Goal: Task Accomplishment & Management: Complete application form

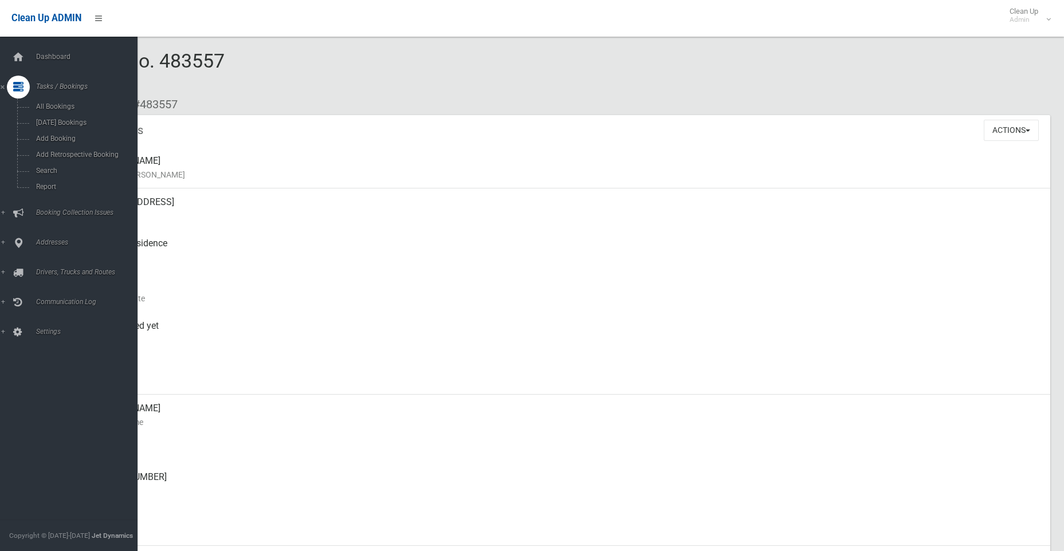
scroll to position [57, 0]
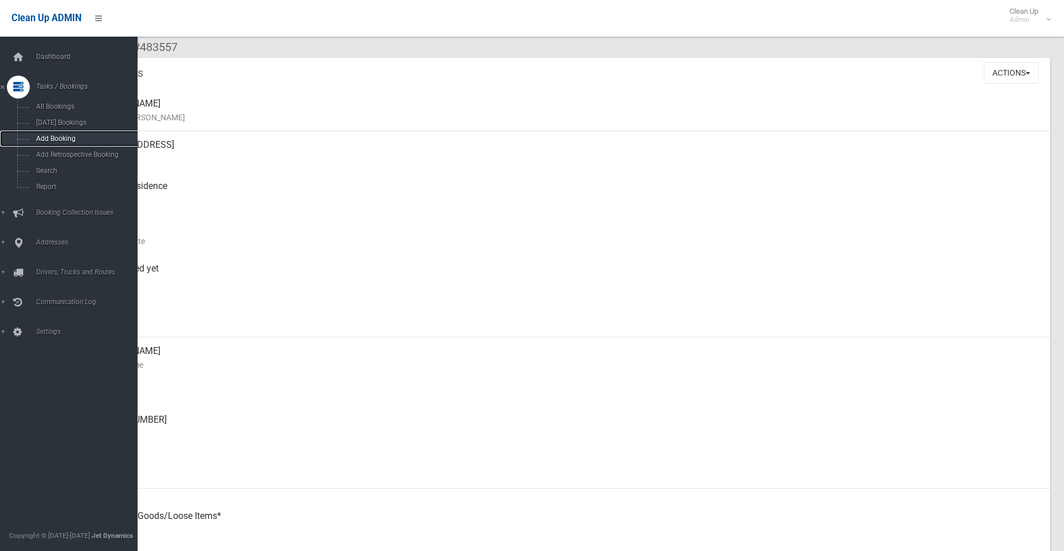
click at [51, 136] on span "Add Booking" at bounding box center [85, 139] width 104 height 8
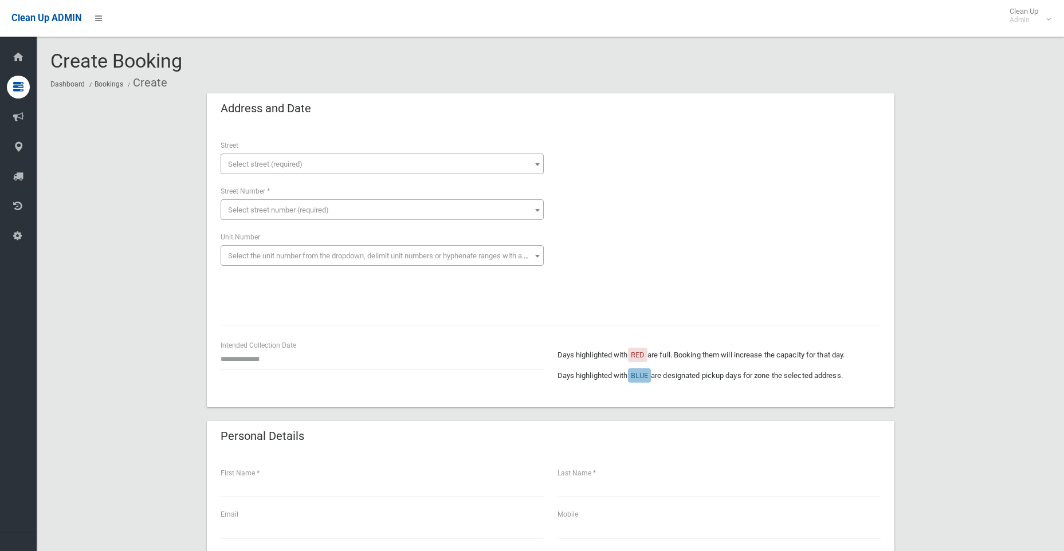
click at [315, 164] on span "Select street (required)" at bounding box center [381, 164] width 317 height 16
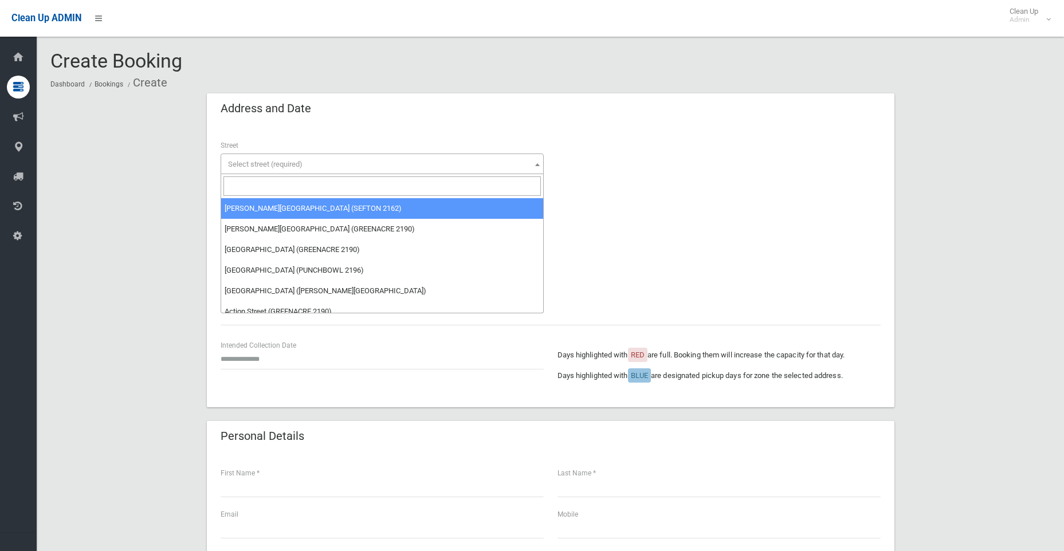
click at [329, 189] on input "search" at bounding box center [381, 185] width 317 height 19
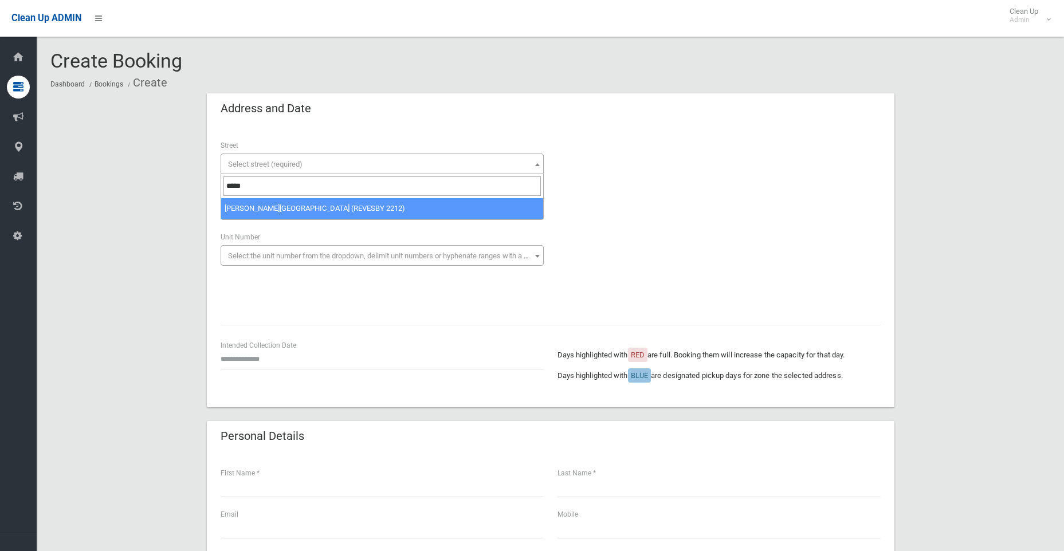
type input "*****"
select select "****"
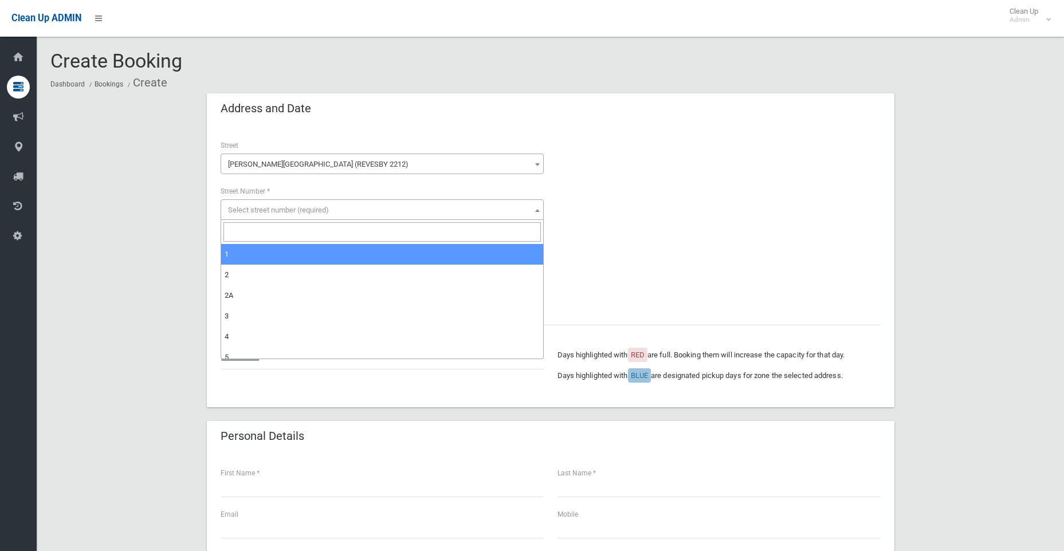
click at [337, 207] on span "Select street number (required)" at bounding box center [381, 210] width 317 height 16
click at [341, 234] on input "search" at bounding box center [381, 231] width 317 height 19
type input "*"
select select "*"
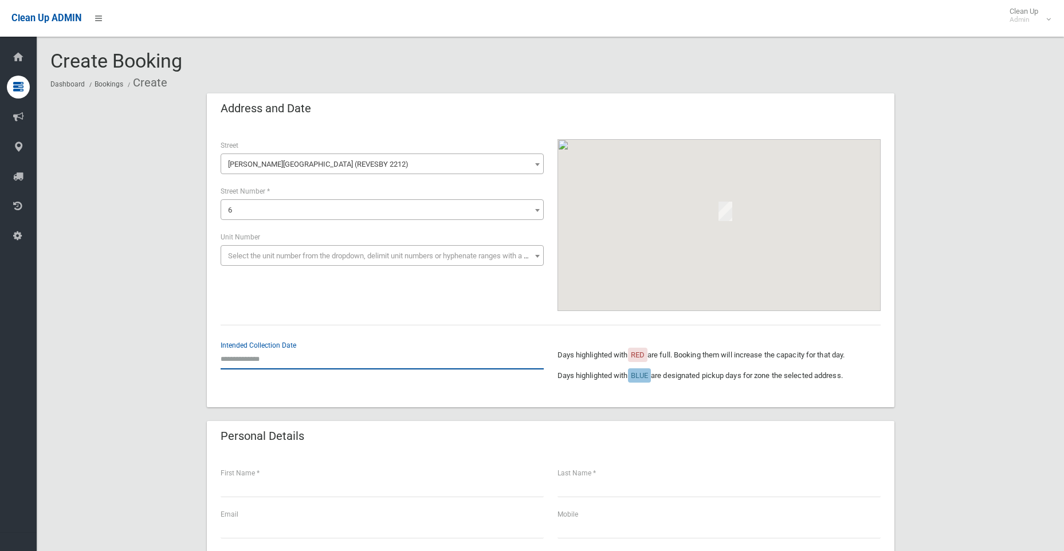
click at [254, 358] on input "text" at bounding box center [382, 358] width 323 height 21
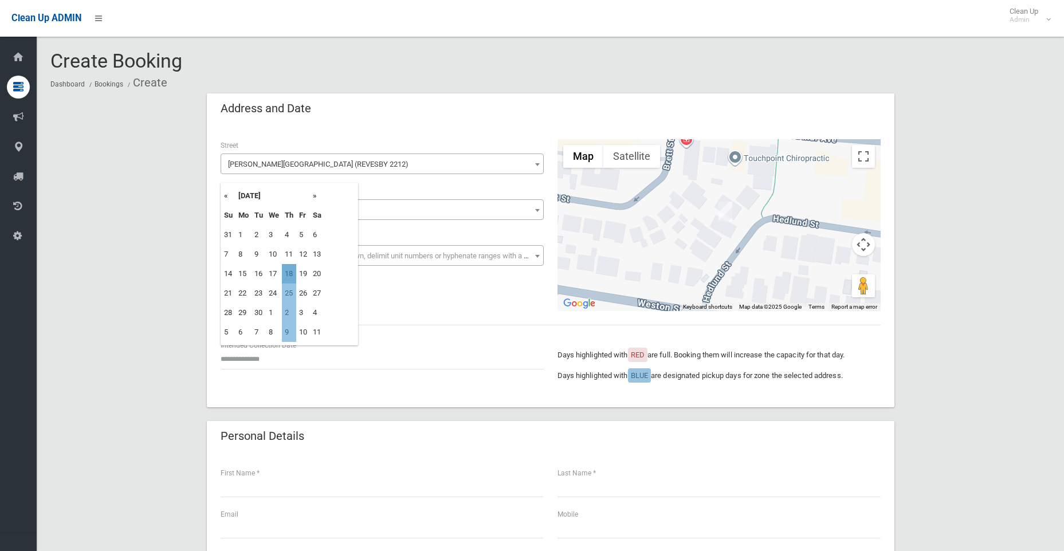
click at [292, 270] on td "18" at bounding box center [289, 273] width 14 height 19
type input "**********"
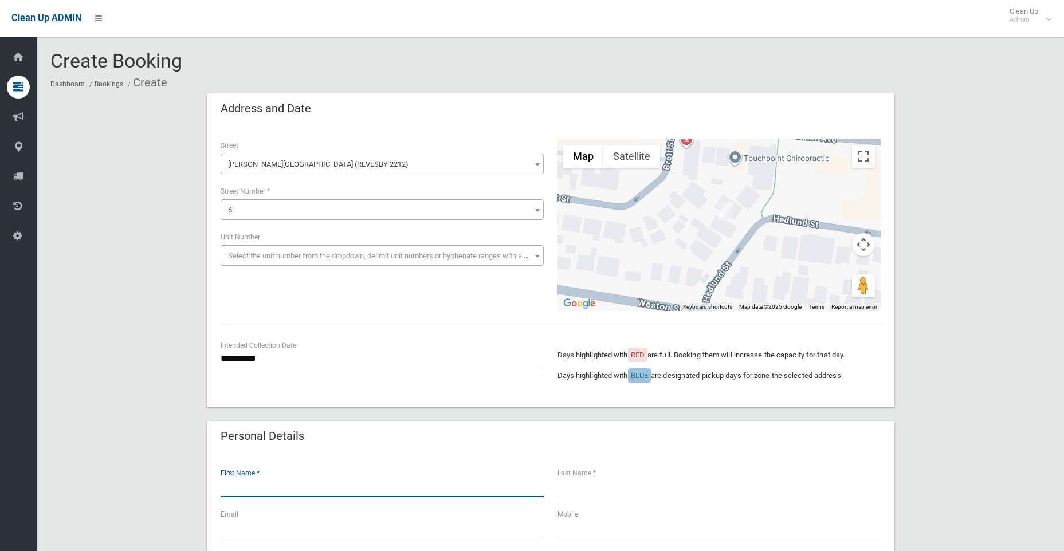
click at [261, 490] on input "text" at bounding box center [382, 486] width 323 height 21
type input "***"
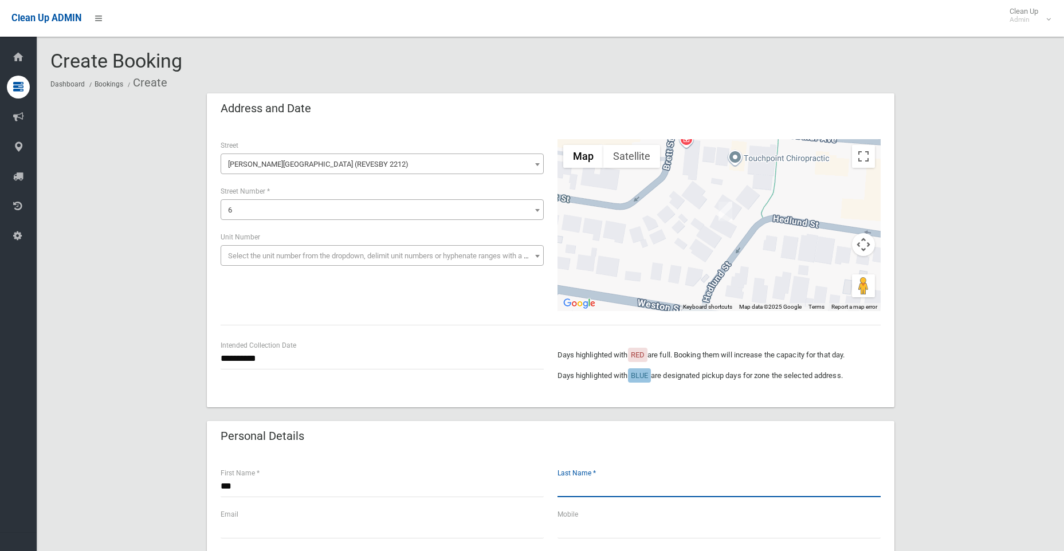
click at [592, 486] on input "text" at bounding box center [718, 486] width 323 height 21
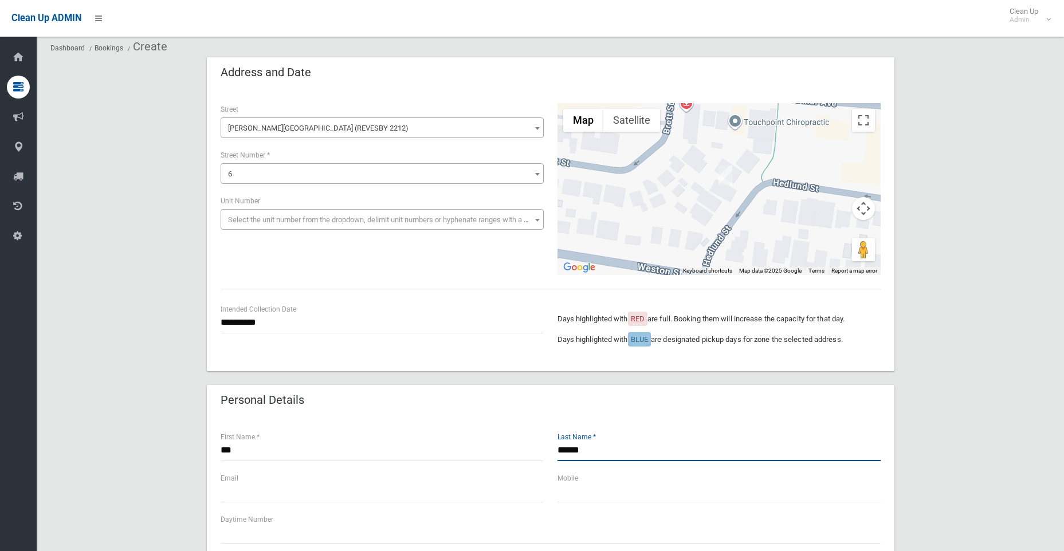
scroll to position [115, 0]
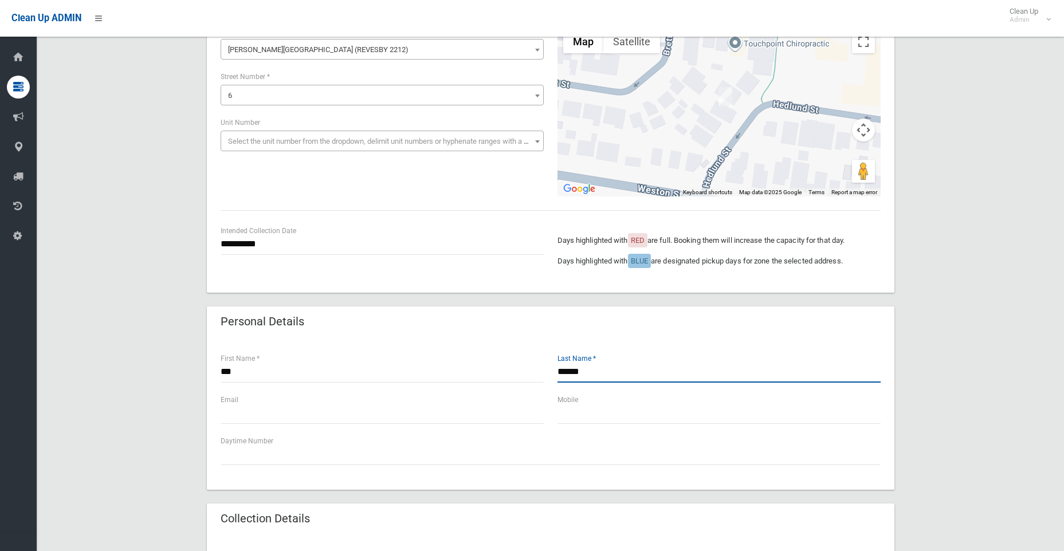
type input "******"
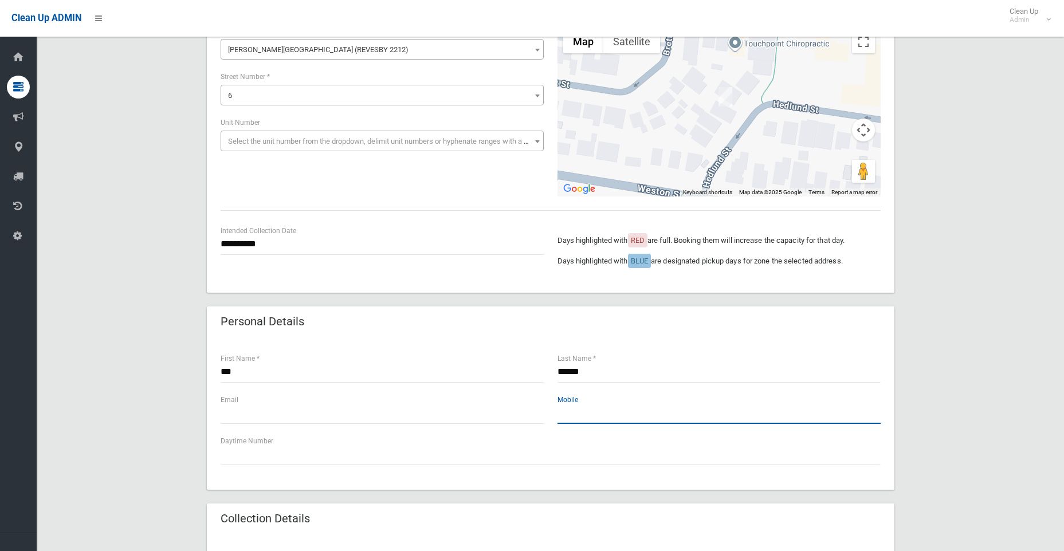
click at [592, 412] on input "text" at bounding box center [718, 413] width 323 height 21
type input "**********"
click at [247, 415] on input "text" at bounding box center [382, 413] width 323 height 21
type input "*"
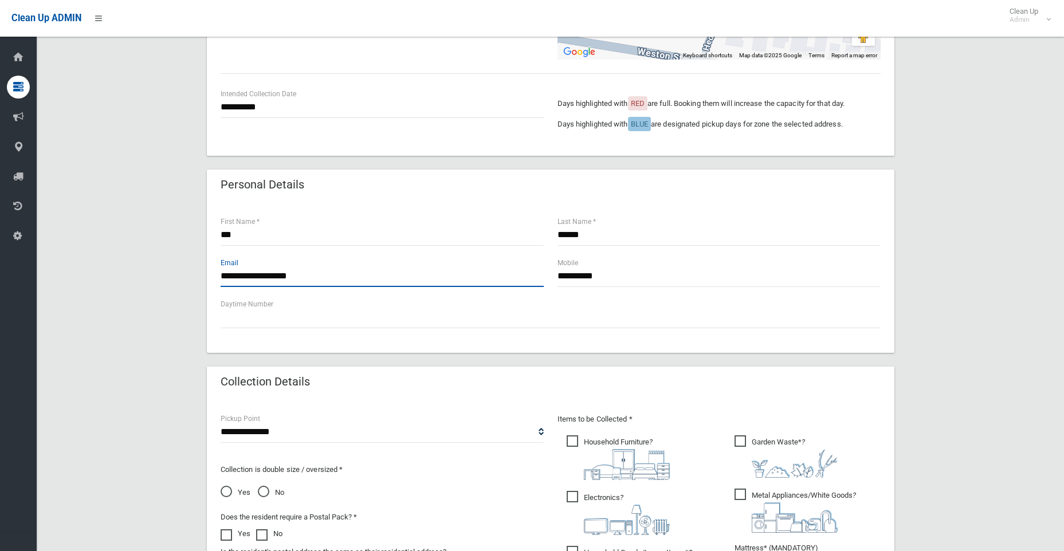
scroll to position [286, 0]
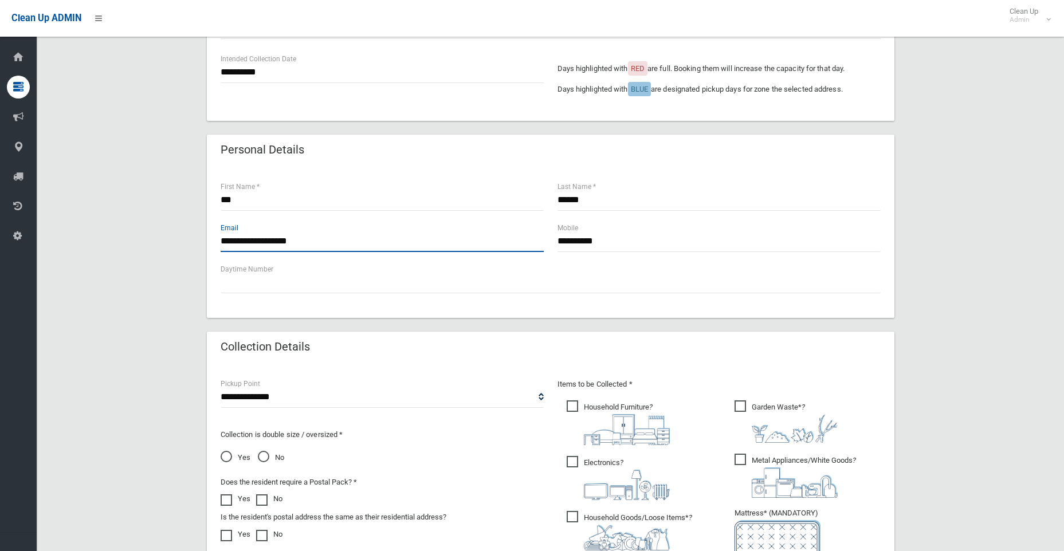
type input "**********"
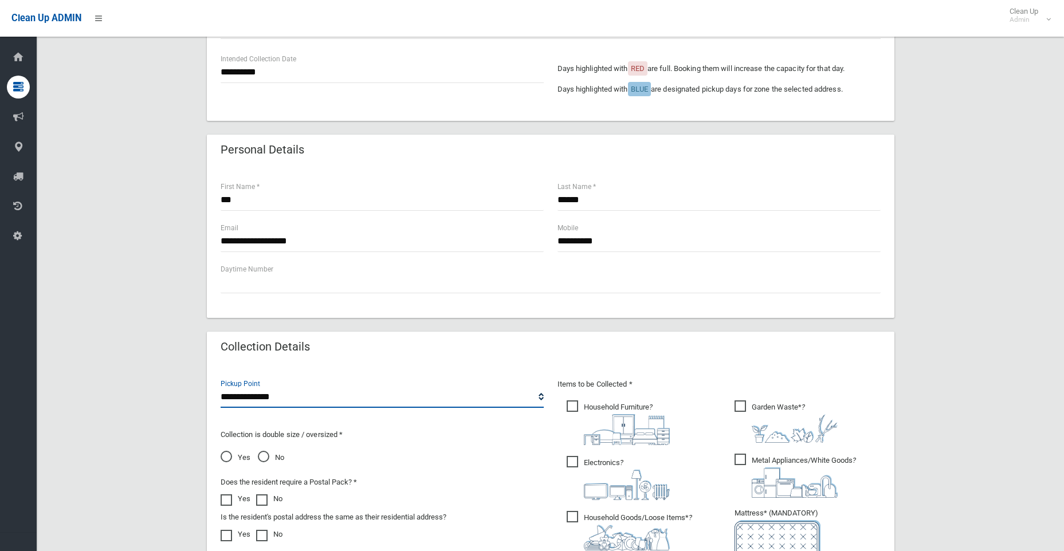
click at [276, 398] on select "**********" at bounding box center [382, 397] width 323 height 21
select select "*"
click at [221, 387] on select "**********" at bounding box center [382, 397] width 323 height 21
click at [263, 455] on span "No" at bounding box center [271, 458] width 26 height 14
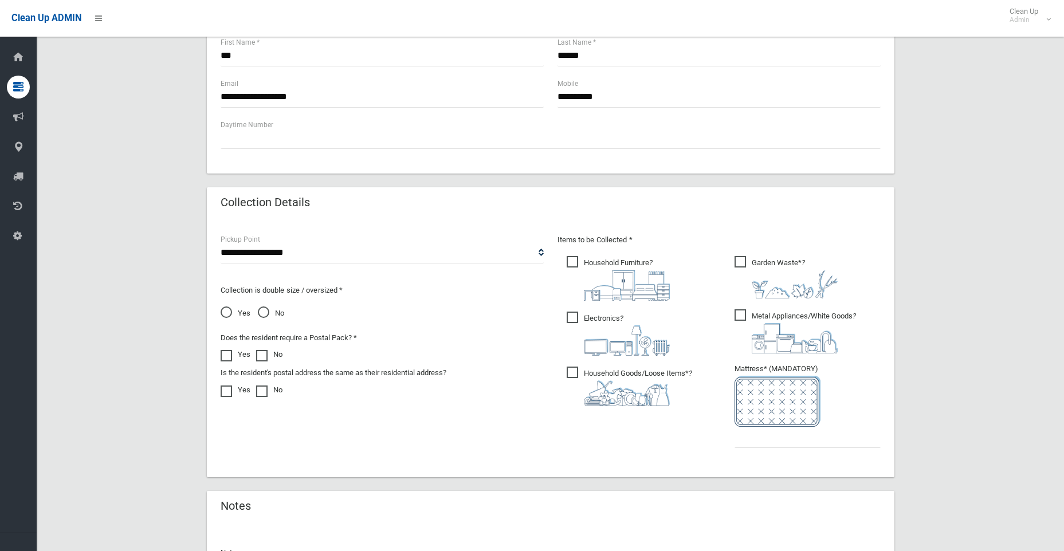
scroll to position [516, 0]
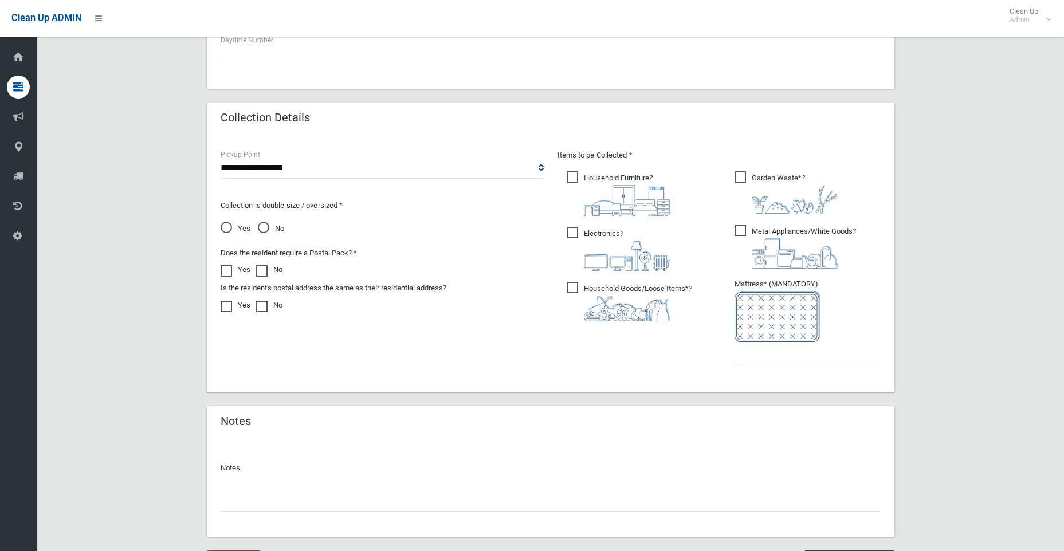
click at [757, 363] on ul "Garden Waste* ?" at bounding box center [802, 270] width 155 height 203
click at [757, 358] on input "text" at bounding box center [807, 352] width 146 height 21
type input "*"
click at [576, 288] on span "Household Goods/Loose Items* ?" at bounding box center [628, 302] width 125 height 40
click at [571, 236] on span "Electronics ?" at bounding box center [617, 249] width 103 height 44
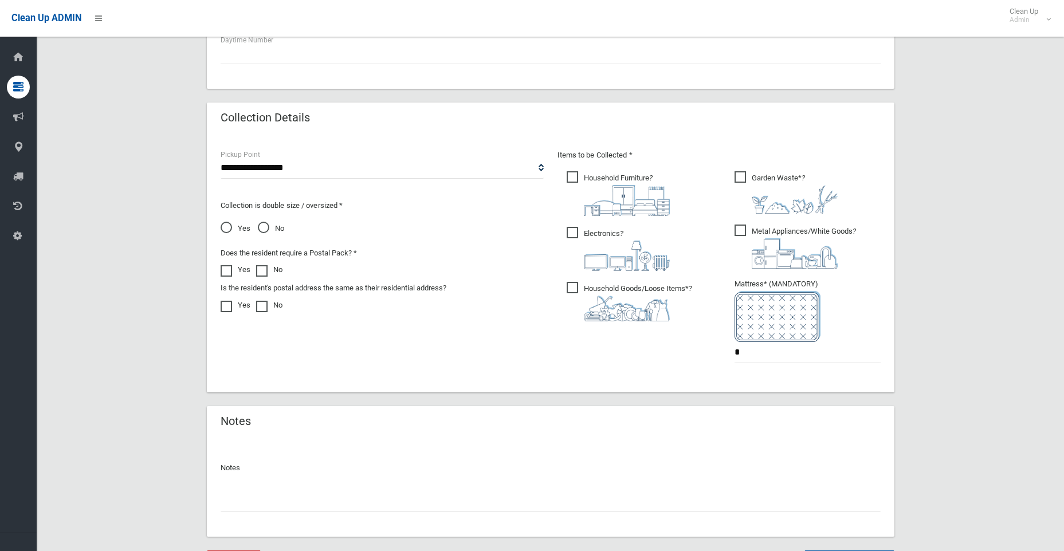
click at [571, 175] on span "Household Furniture ?" at bounding box center [617, 193] width 103 height 45
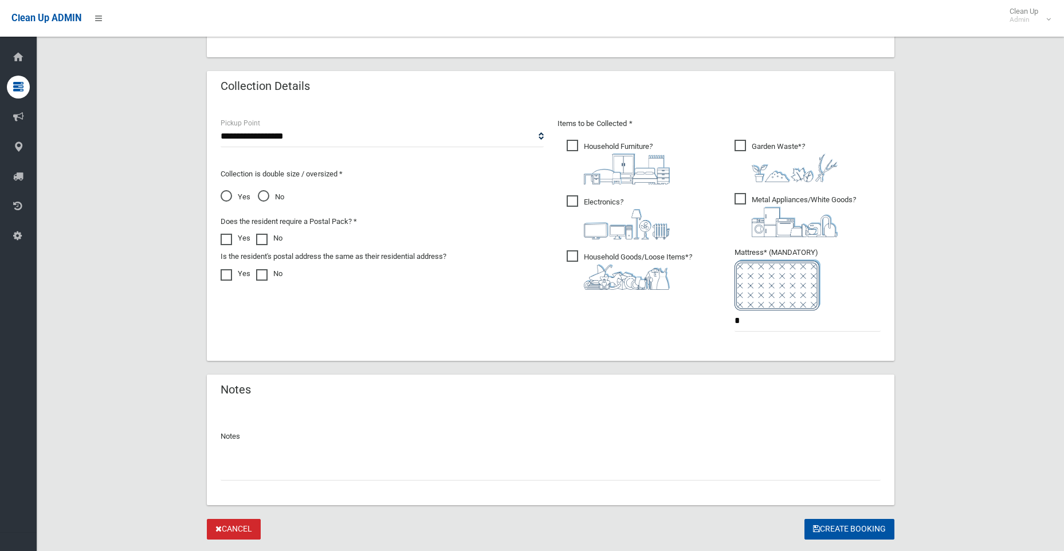
scroll to position [577, 0]
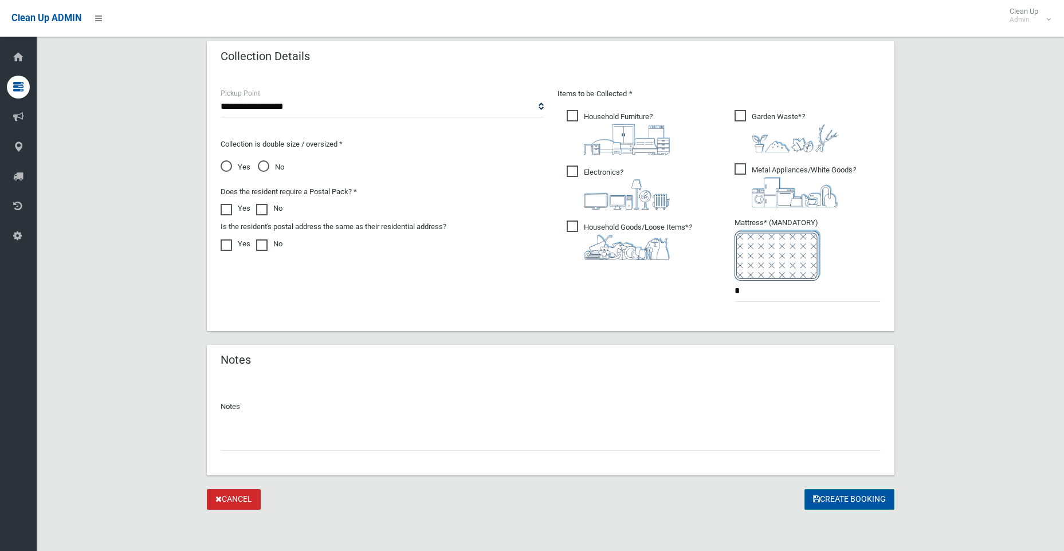
click at [853, 495] on button "Create Booking" at bounding box center [849, 499] width 90 height 21
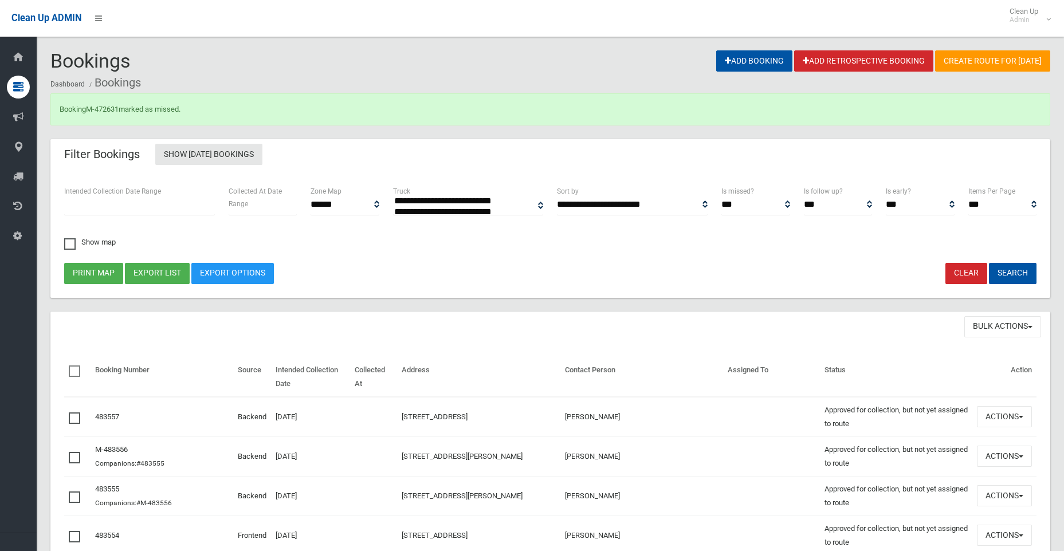
select select
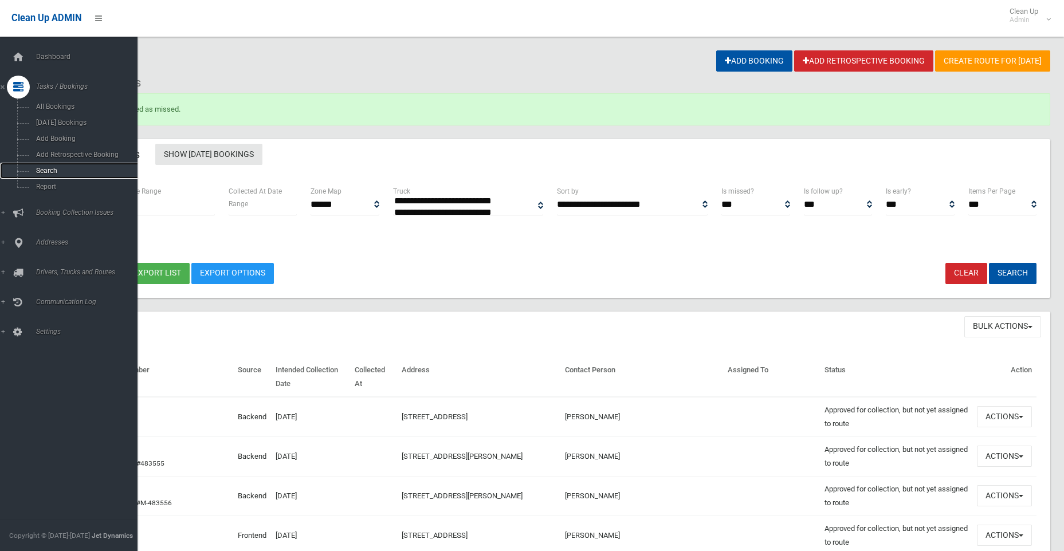
click at [57, 167] on span "Search" at bounding box center [85, 171] width 104 height 8
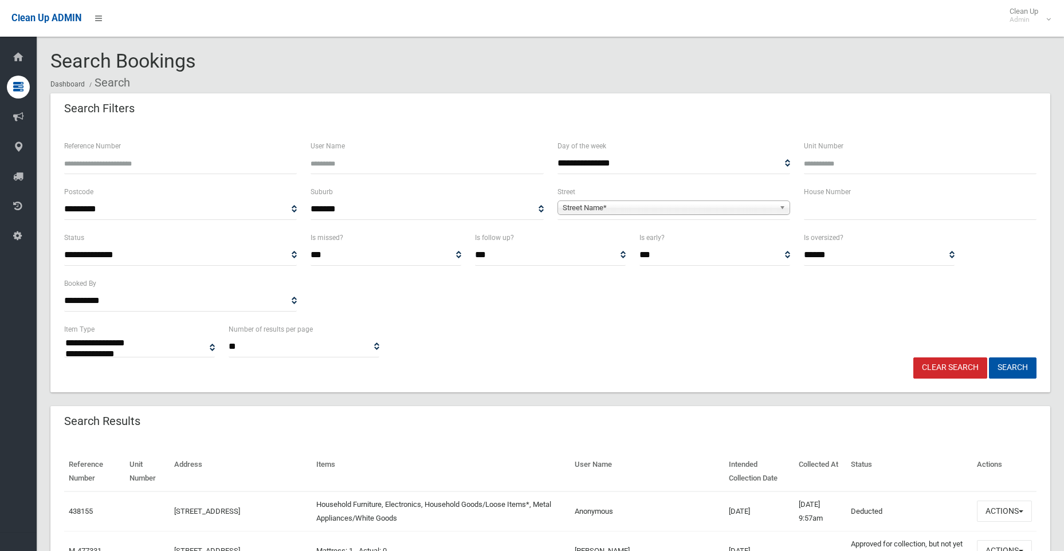
select select
click at [827, 211] on input "text" at bounding box center [920, 209] width 233 height 21
type input "*"
click at [718, 210] on span "Street Name*" at bounding box center [668, 208] width 212 height 14
type input "*****"
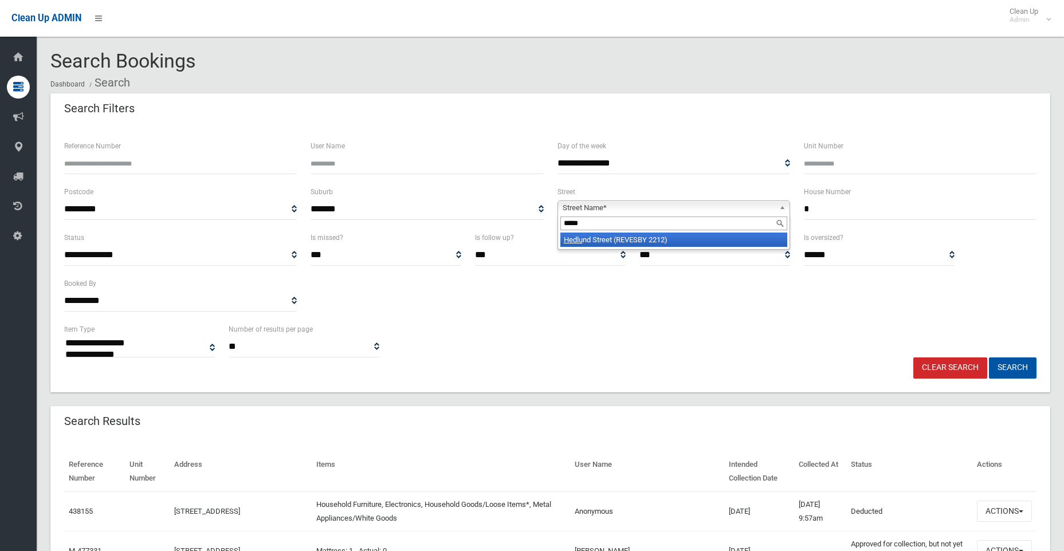
click at [717, 243] on li "Hedlu nd Street (REVESBY 2212)" at bounding box center [673, 240] width 227 height 14
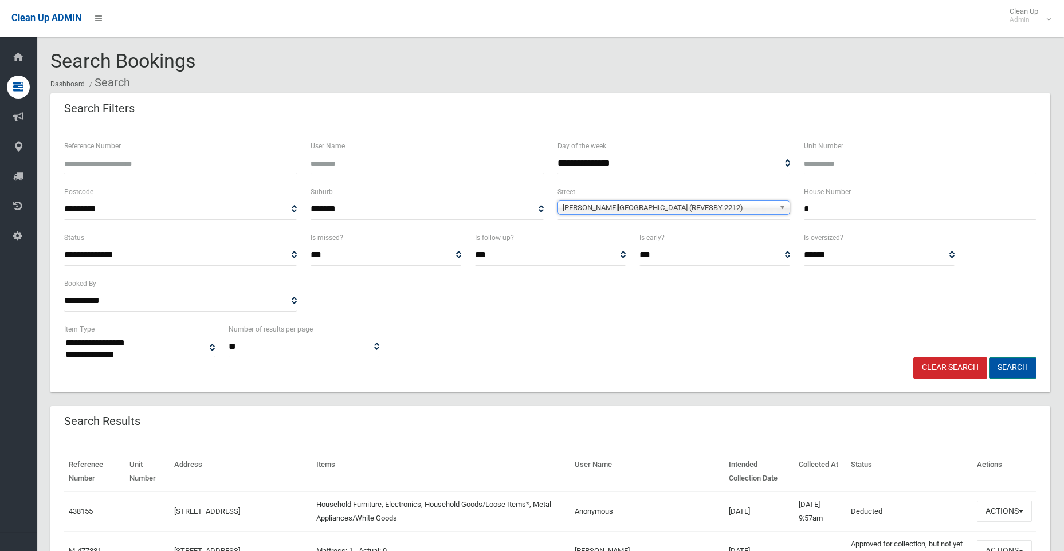
click at [1006, 368] on button "Search" at bounding box center [1013, 367] width 48 height 21
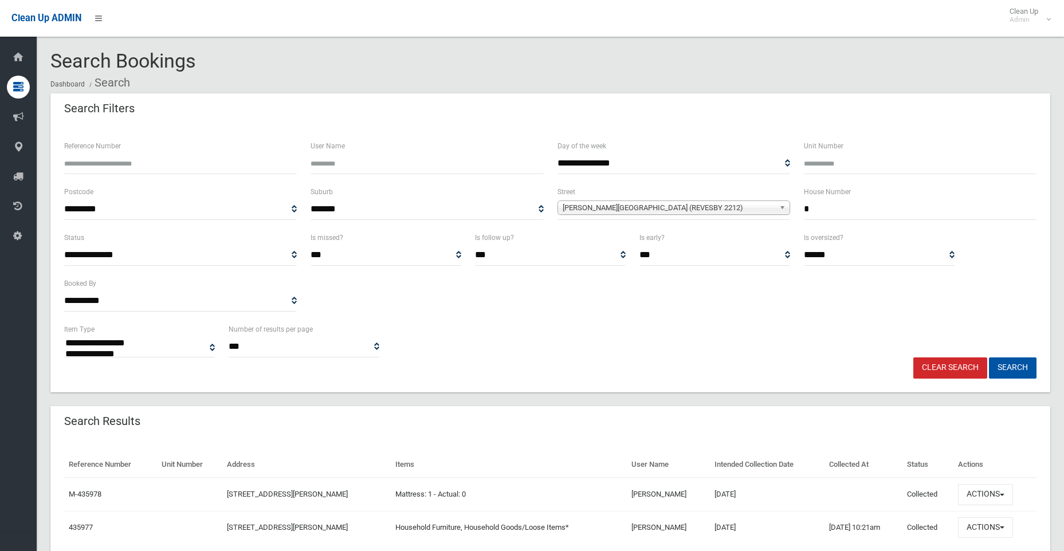
select select
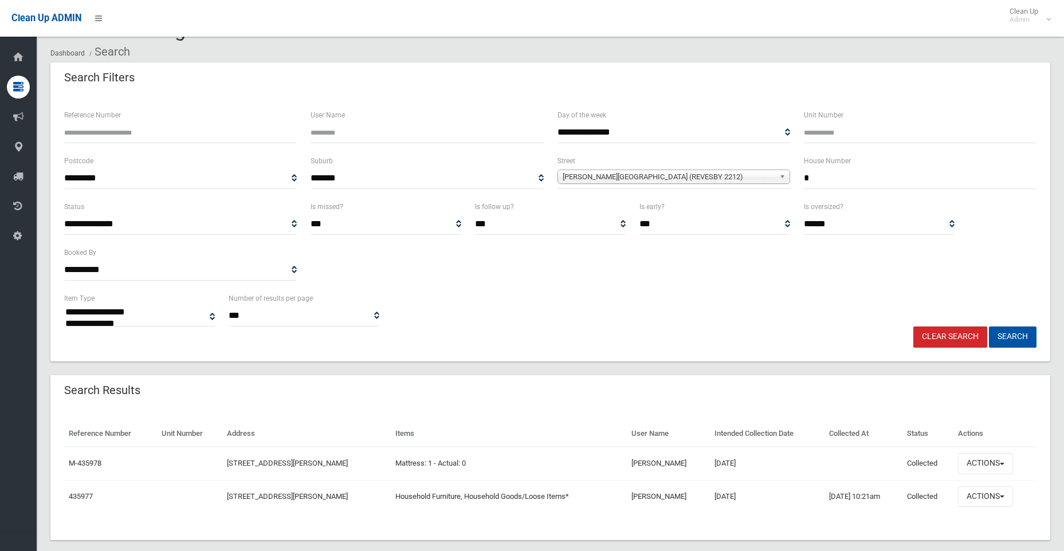
scroll to position [48, 0]
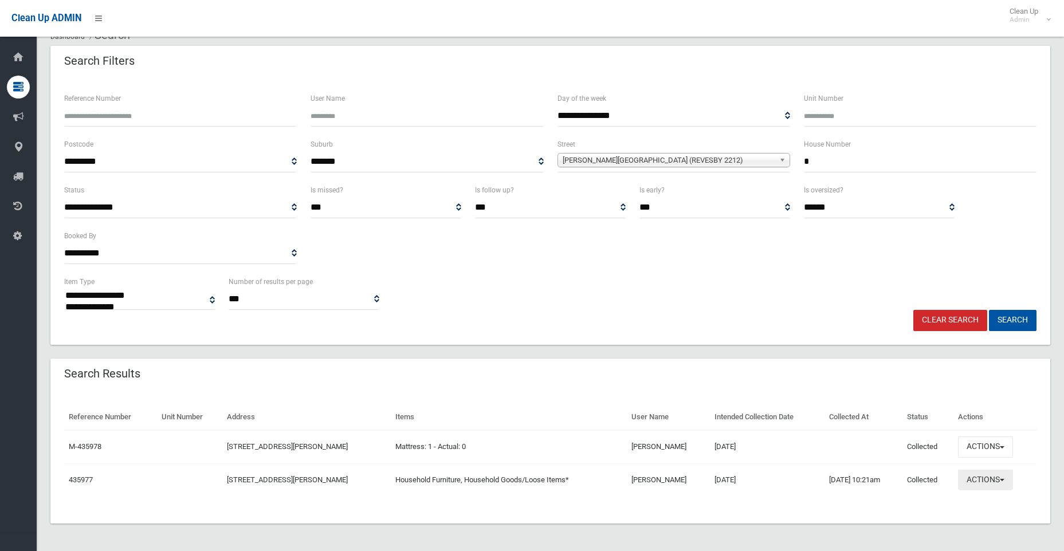
click at [998, 475] on button "Actions" at bounding box center [985, 480] width 55 height 21
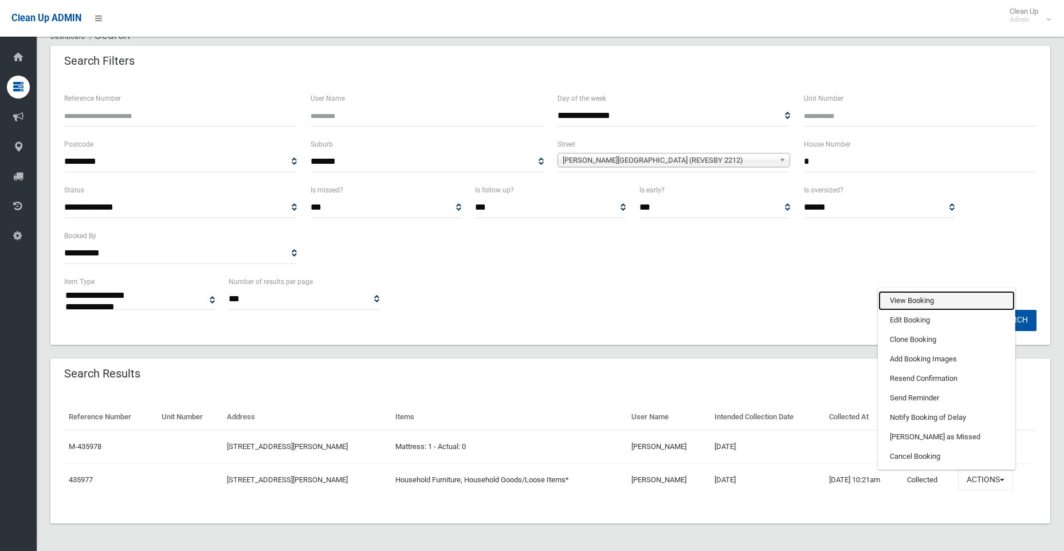
click at [914, 302] on link "View Booking" at bounding box center [946, 300] width 136 height 19
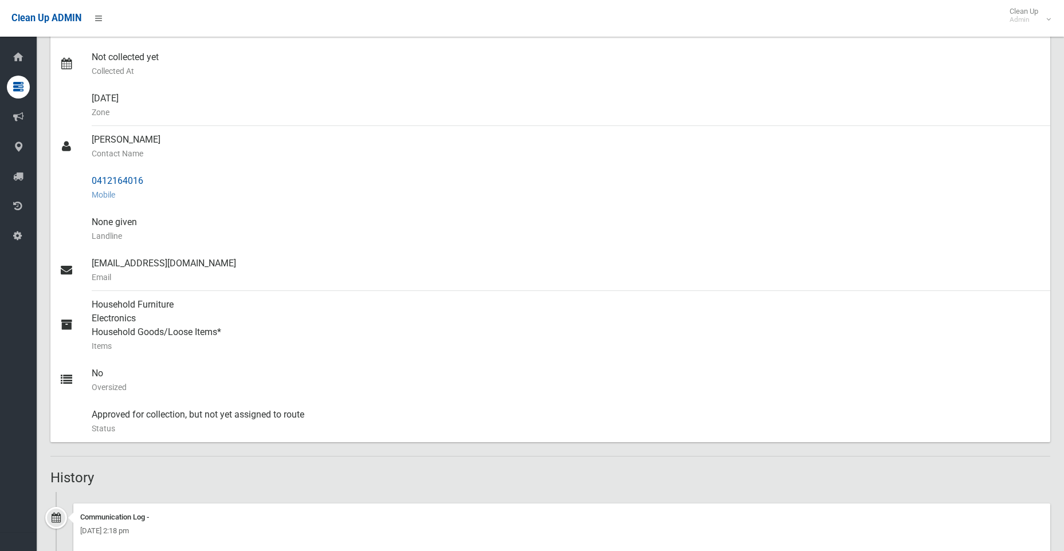
scroll to position [319, 0]
